Goal: Task Accomplishment & Management: Complete application form

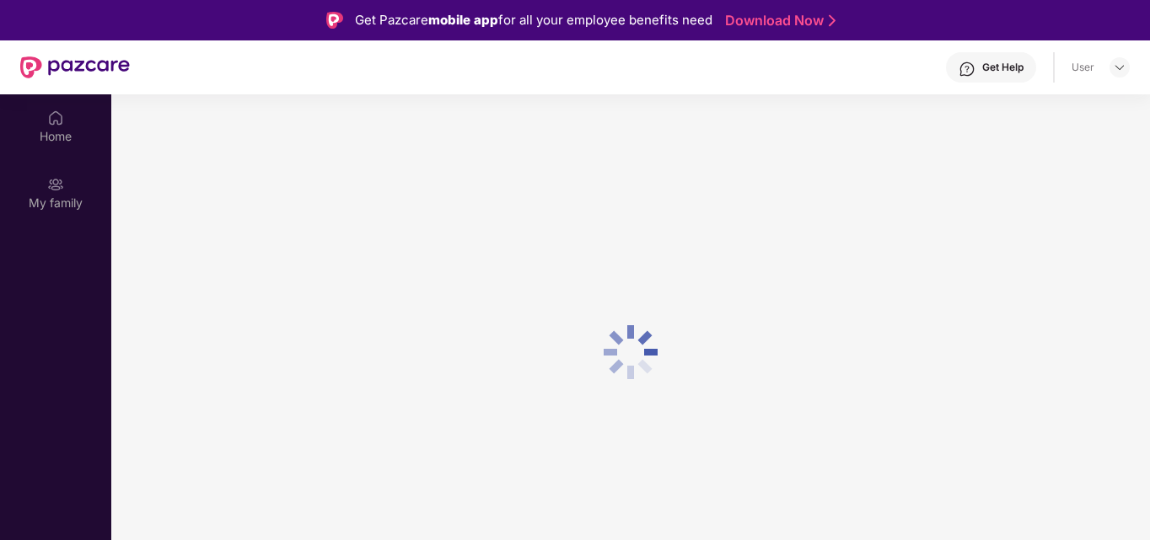
scroll to position [94, 0]
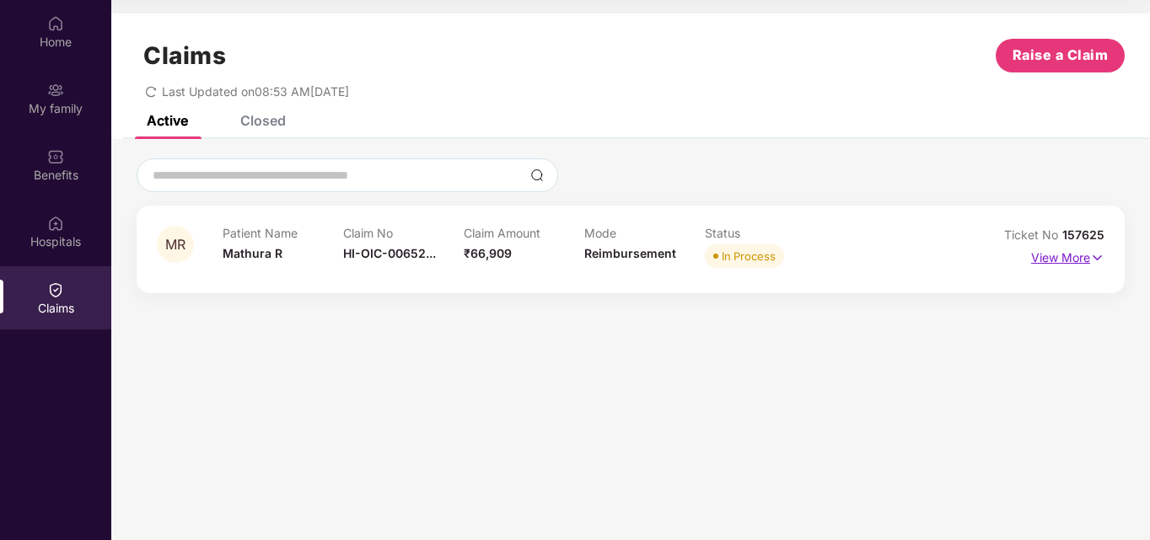
click at [1056, 264] on p "View More" at bounding box center [1067, 255] width 73 height 23
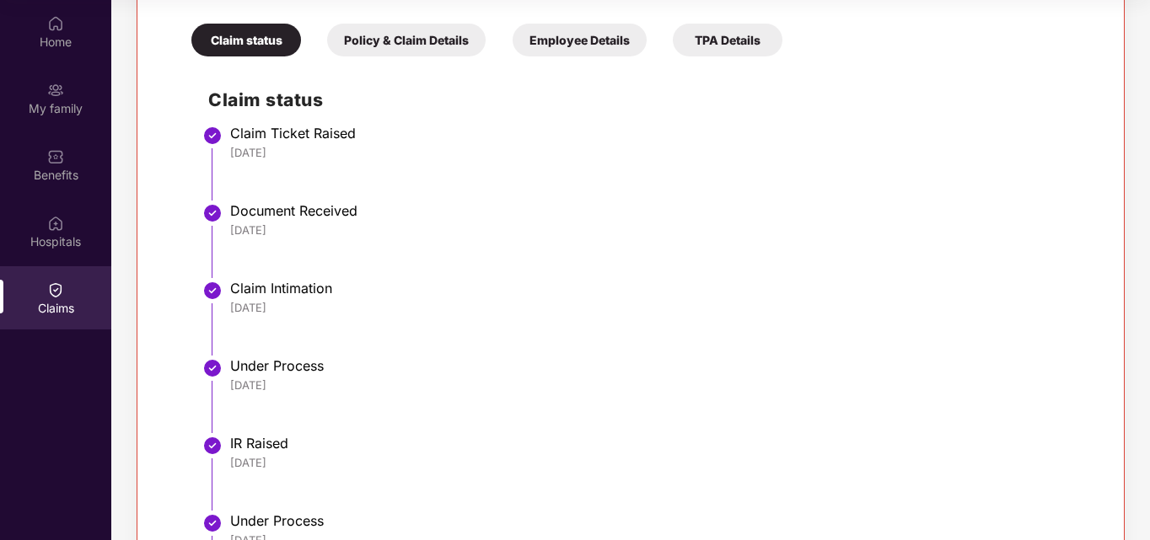
scroll to position [0, 0]
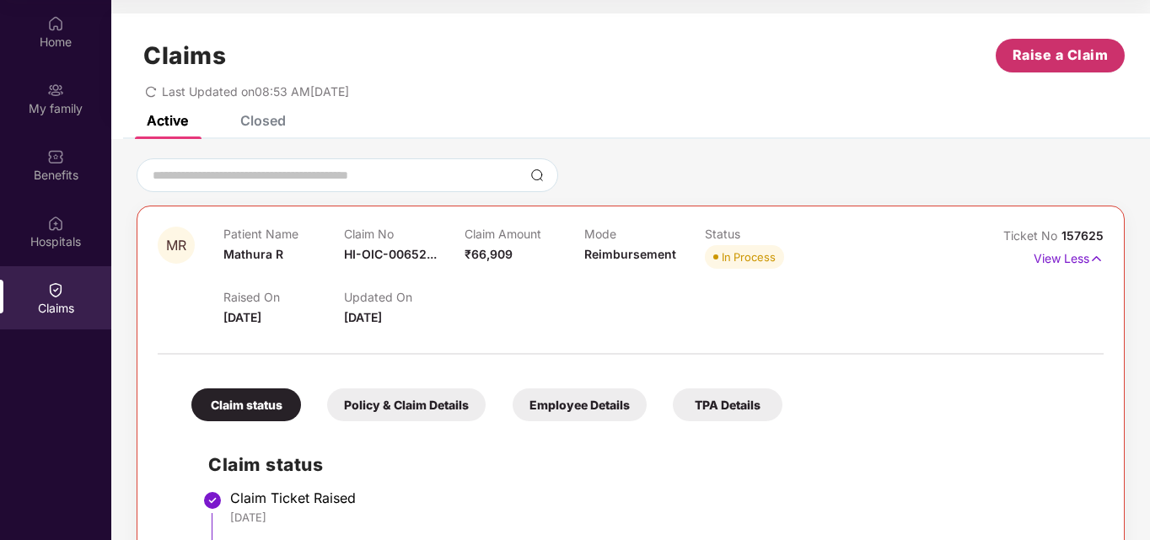
click at [1025, 62] on span "Raise a Claim" at bounding box center [1060, 55] width 96 height 21
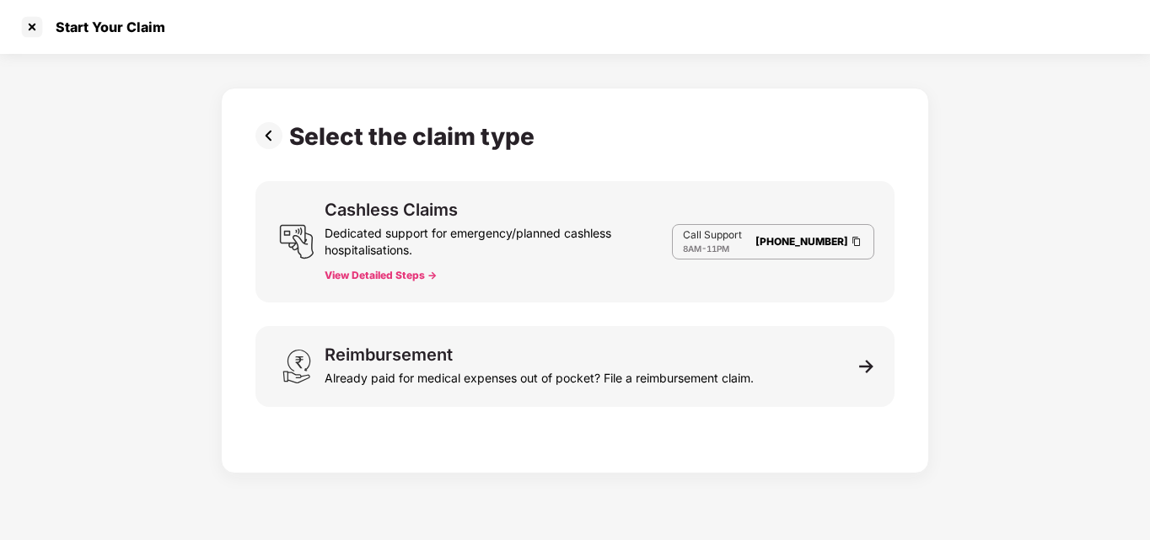
scroll to position [40, 0]
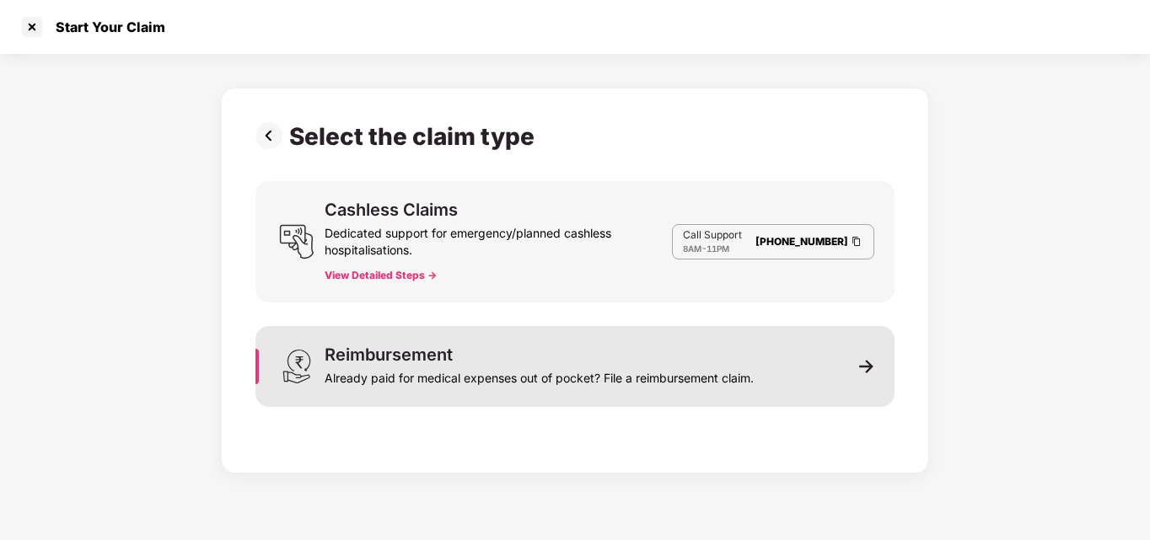
click at [500, 368] on div "Already paid for medical expenses out of pocket? File a reimbursement claim." at bounding box center [539, 375] width 429 height 24
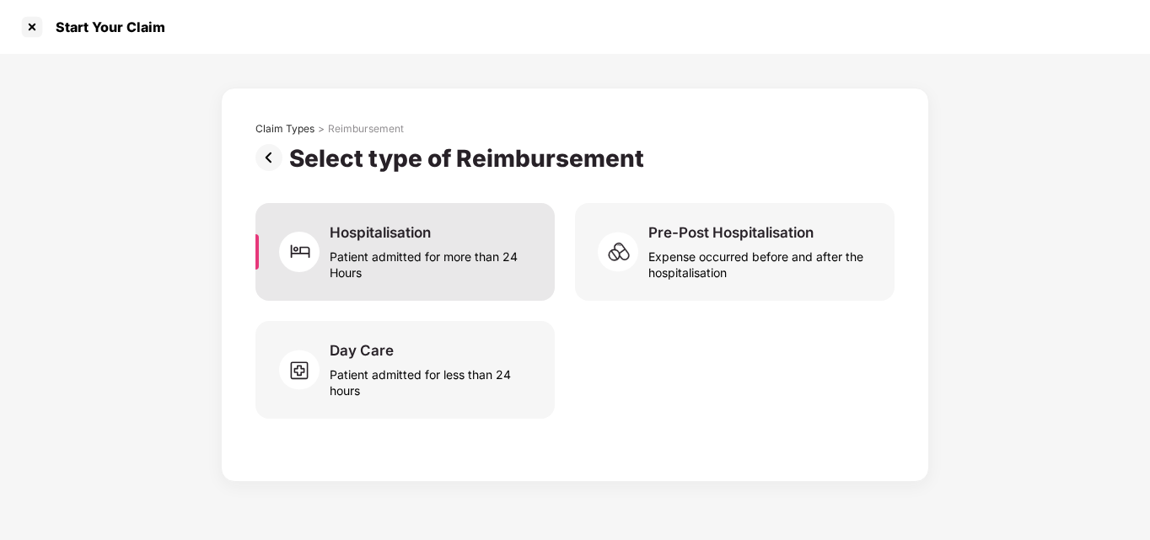
click at [476, 270] on div "Patient admitted for more than 24 Hours" at bounding box center [432, 261] width 205 height 39
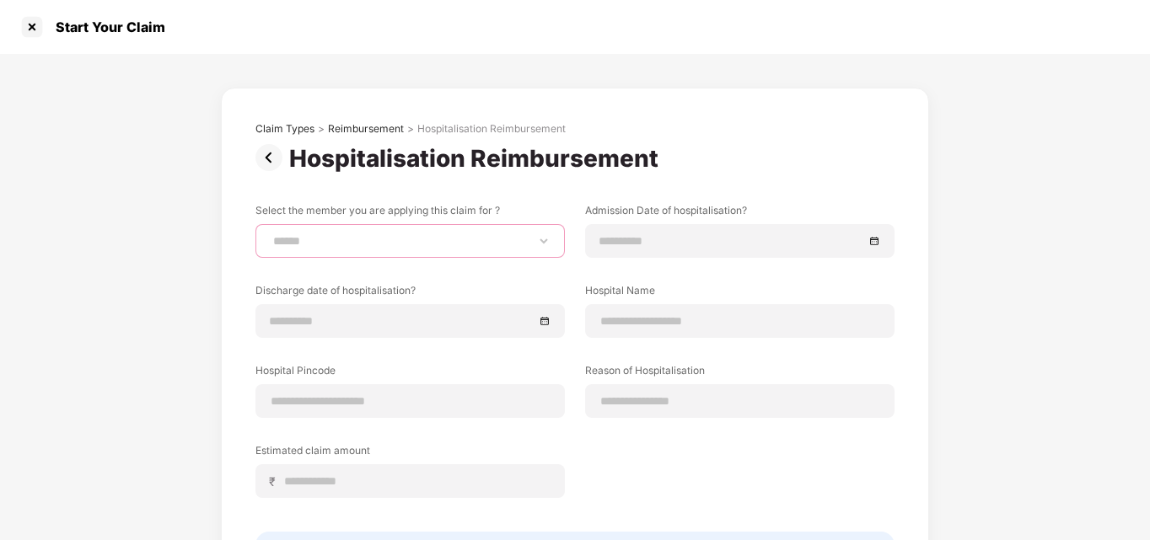
click at [508, 244] on select "****** ******** *********" at bounding box center [410, 240] width 281 height 13
click at [744, 126] on div "Claim Types > Reimbursement > Hospitalisation Reimbursement" at bounding box center [574, 128] width 639 height 13
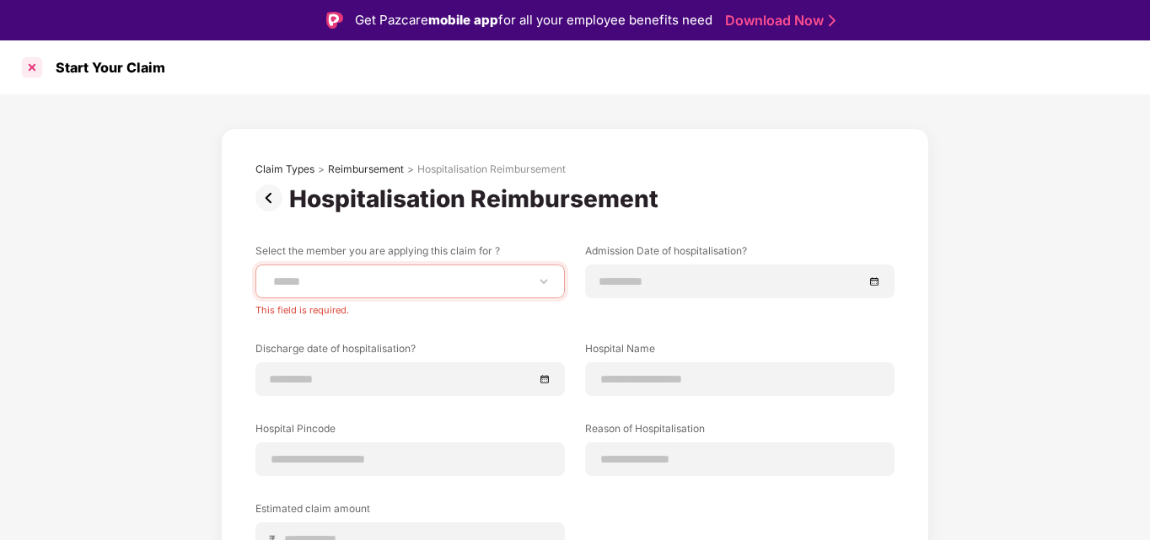
click at [40, 65] on div at bounding box center [32, 67] width 27 height 27
